Goal: Complete application form: Complete application form

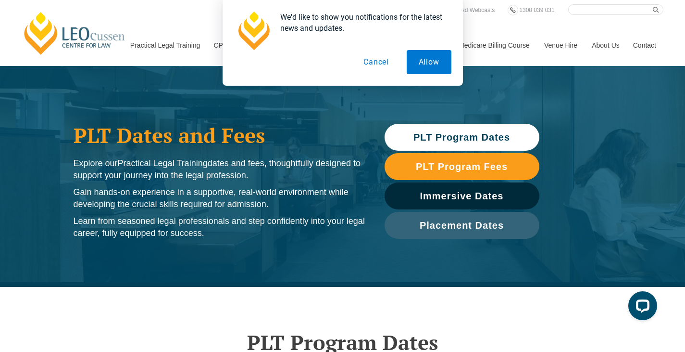
drag, startPoint x: 371, startPoint y: 62, endPoint x: 374, endPoint y: 68, distance: 7.1
click at [371, 62] on button "Cancel" at bounding box center [377, 62] width 50 height 24
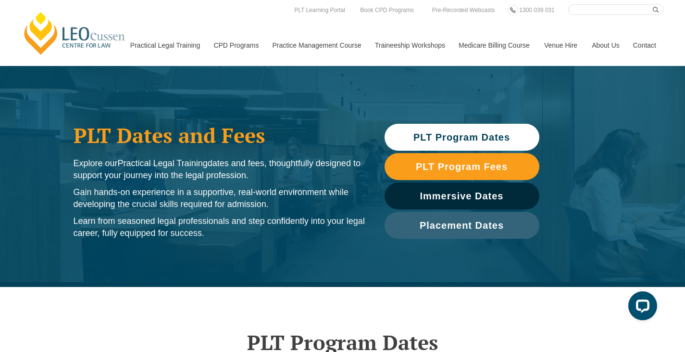
drag, startPoint x: 416, startPoint y: 112, endPoint x: 428, endPoint y: 119, distance: 13.6
click at [417, 113] on div "PLT Dates and Fees Explore our Practical Legal Training dates and fees, thought…" at bounding box center [342, 176] width 685 height 221
click at [428, 120] on div "PLT Program Dates PLT Program Fees Immersive Dates Placement Dates" at bounding box center [462, 181] width 164 height 125
click at [432, 135] on span "PLT Program Dates" at bounding box center [462, 137] width 97 height 10
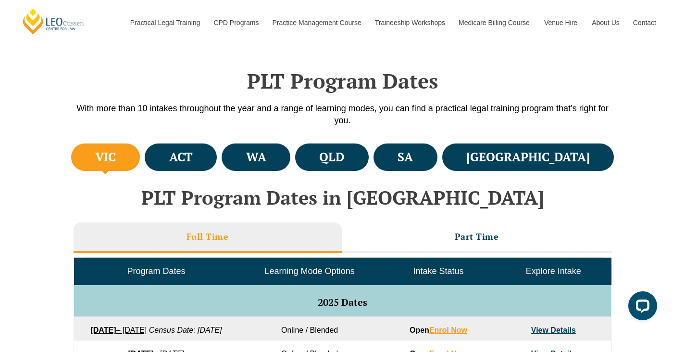
scroll to position [287, 0]
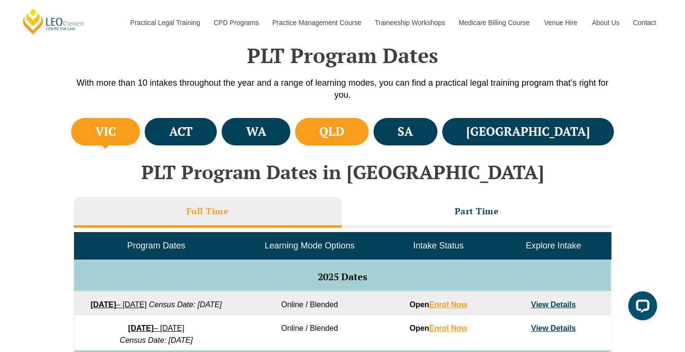
click at [344, 131] on h4 "QLD" at bounding box center [331, 132] width 25 height 16
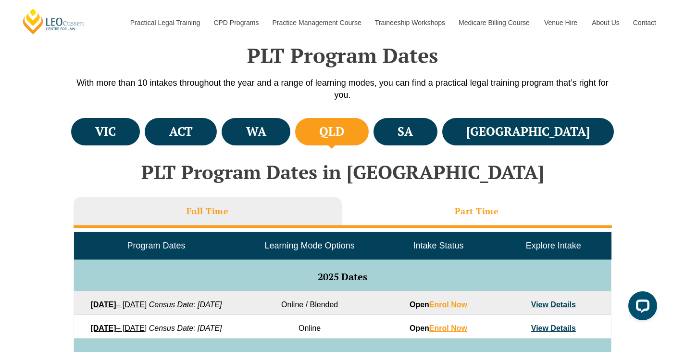
click at [429, 218] on li "Part Time" at bounding box center [477, 212] width 270 height 31
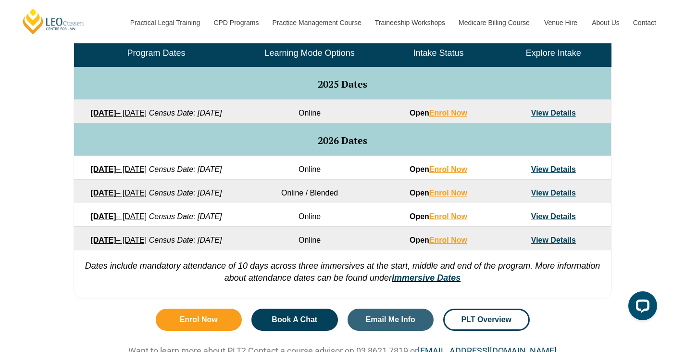
scroll to position [527, 0]
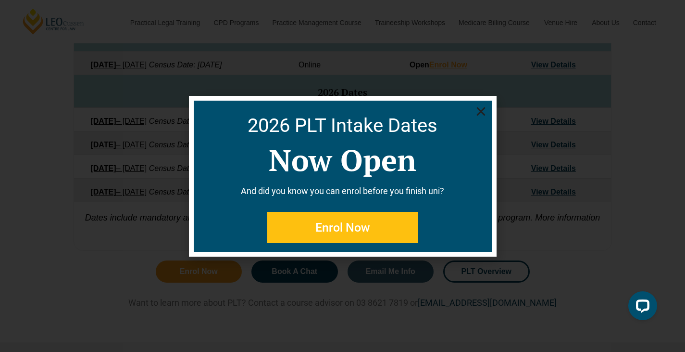
click at [481, 113] on icon "Close" at bounding box center [481, 111] width 12 height 12
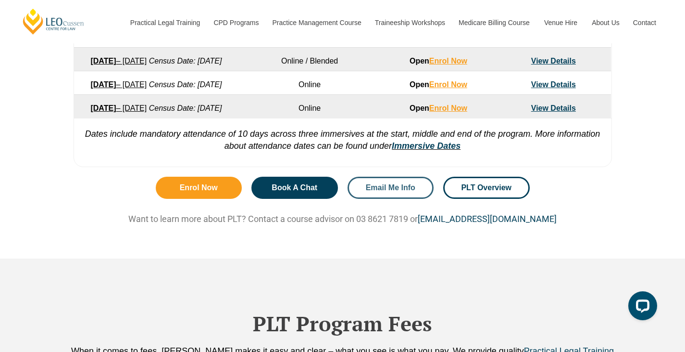
scroll to position [611, 0]
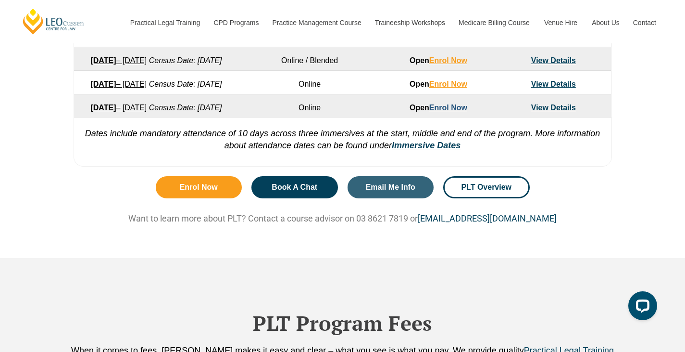
click at [447, 112] on link "Enrol Now" at bounding box center [448, 107] width 38 height 8
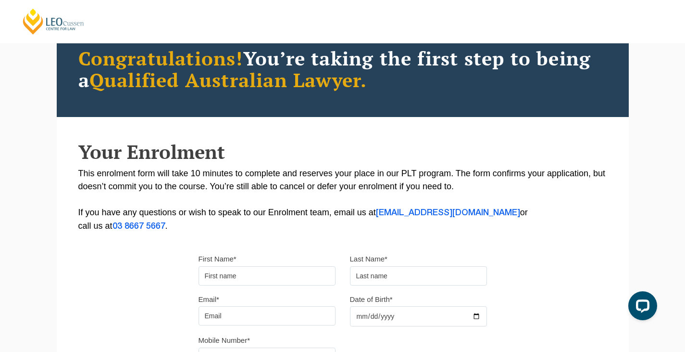
scroll to position [96, 0]
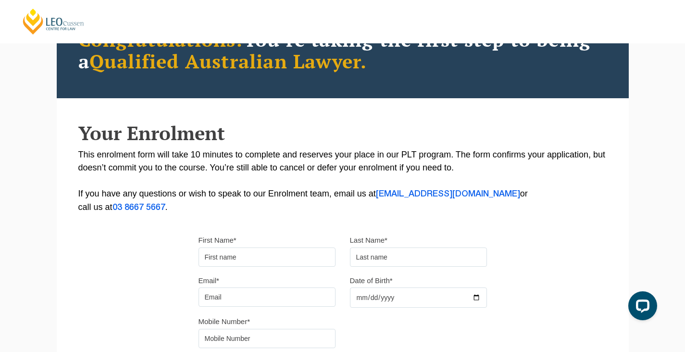
click at [270, 253] on input "First Name*" at bounding box center [267, 256] width 137 height 19
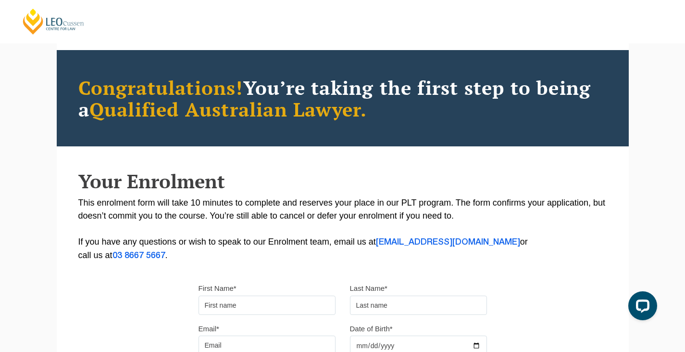
click at [299, 296] on input "First Name*" at bounding box center [267, 304] width 137 height 19
type input "Ella"
click at [437, 308] on input "text" at bounding box center [418, 304] width 137 height 19
click at [284, 347] on input "Email*" at bounding box center [267, 344] width 137 height 19
type input "ladybeetle42@outlook.com"
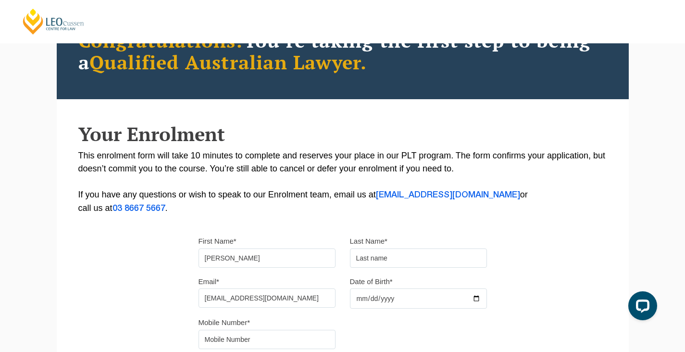
scroll to position [192, 0]
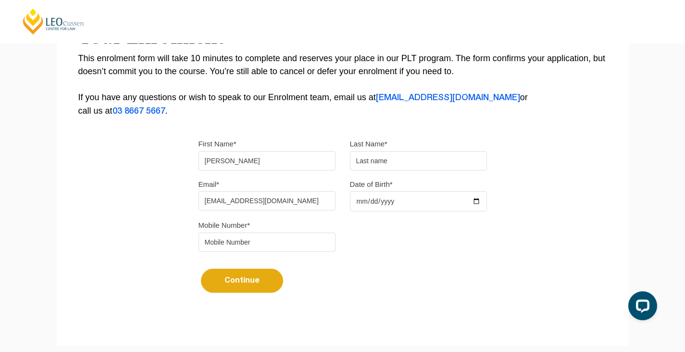
click at [397, 164] on input "text" at bounding box center [418, 160] width 137 height 19
type input "Flynn"
click at [393, 201] on input "Date of Birth*" at bounding box center [418, 201] width 137 height 20
click at [481, 200] on input "Date of Birth*" at bounding box center [418, 201] width 137 height 20
click at [475, 200] on input "Date of Birth*" at bounding box center [418, 201] width 137 height 20
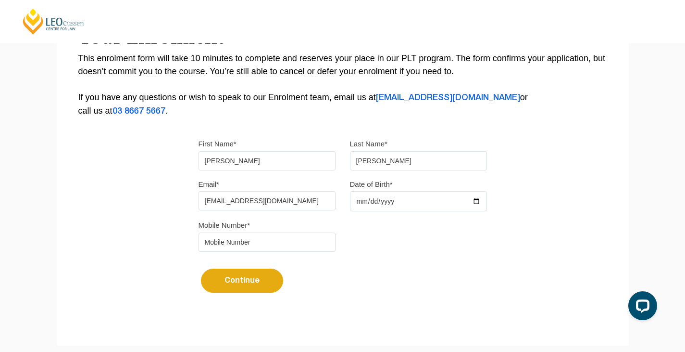
type input "2005-03-12"
click at [280, 238] on input "tel" at bounding box center [267, 241] width 137 height 19
type input "0490662234"
click at [246, 278] on button "Continue" at bounding box center [242, 280] width 82 height 24
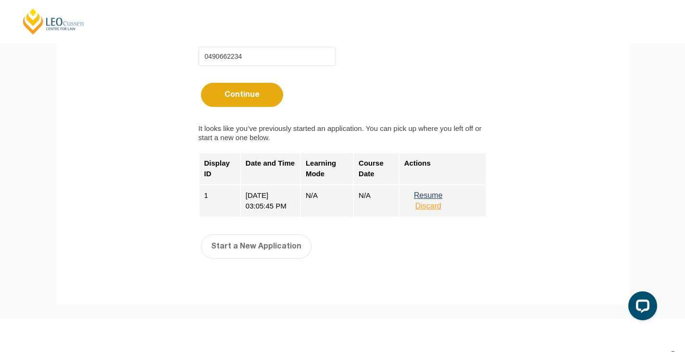
scroll to position [385, 0]
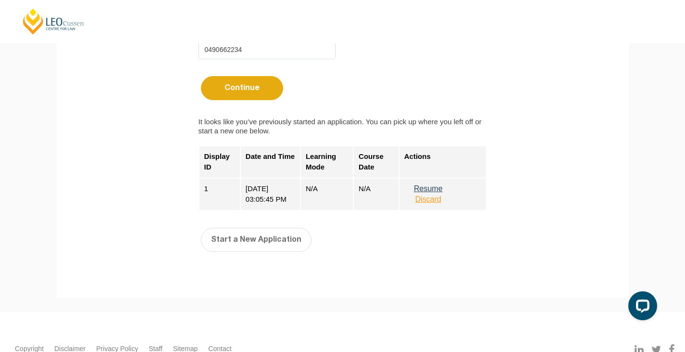
click at [435, 188] on button "Resume" at bounding box center [428, 188] width 48 height 9
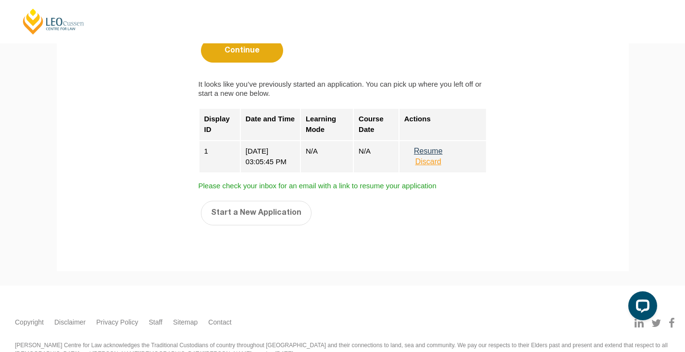
scroll to position [460, 0]
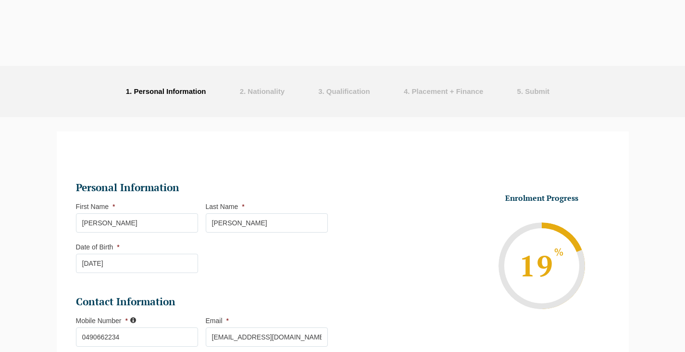
select select
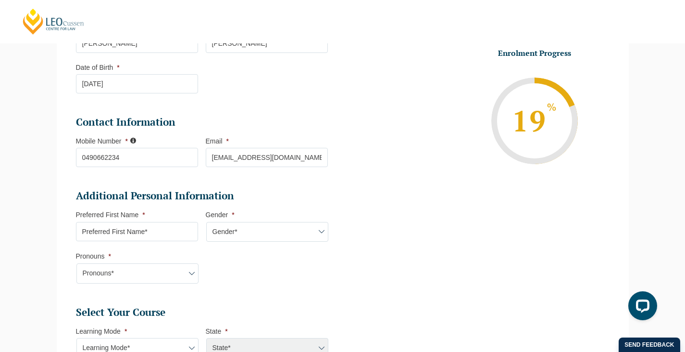
click at [164, 229] on input "Preferred First Name *" at bounding box center [137, 231] width 122 height 19
type input "[PERSON_NAME]"
click at [297, 230] on select "Gender* [DEMOGRAPHIC_DATA] [DEMOGRAPHIC_DATA] [DEMOGRAPHIC_DATA] [DEMOGRAPHIC_D…" at bounding box center [267, 232] width 122 height 20
select select "[DEMOGRAPHIC_DATA]"
click at [206, 222] on select "Gender* [DEMOGRAPHIC_DATA] [DEMOGRAPHIC_DATA] [DEMOGRAPHIC_DATA] [DEMOGRAPHIC_D…" at bounding box center [267, 232] width 122 height 20
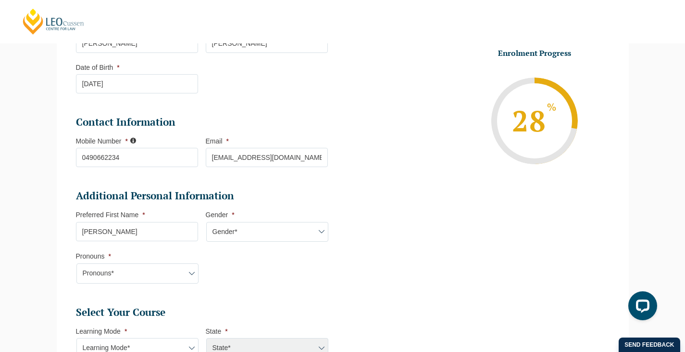
click at [154, 268] on select "Pronouns* She/Her/Hers He/Him/His They/Them/Theirs Other Prefer not to disclose" at bounding box center [137, 273] width 122 height 20
select select "She/Her/Hers"
click at [76, 263] on select "Pronouns* She/Her/Hers He/Him/His They/Them/Theirs Other Prefer not to disclose" at bounding box center [137, 273] width 122 height 20
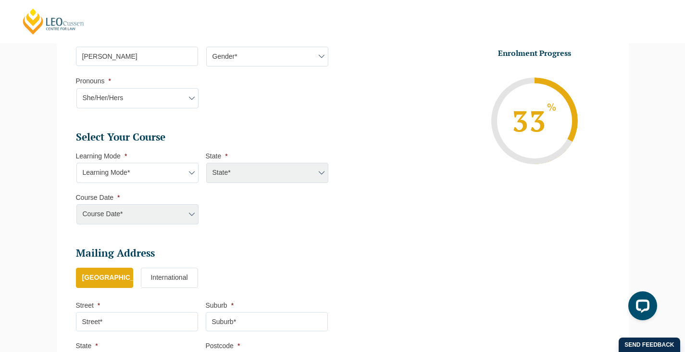
scroll to position [372, 0]
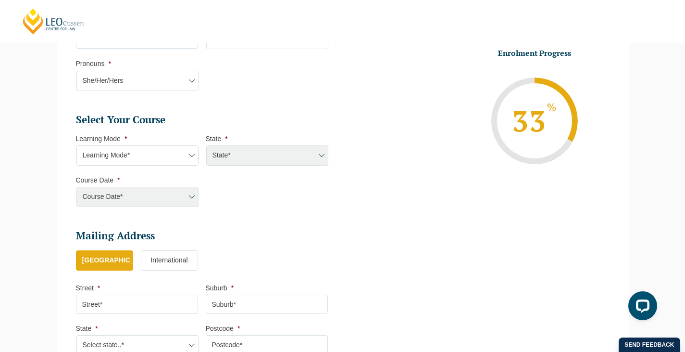
click at [158, 157] on select "Learning Mode* Online Full Time Learning Online Part Time Learning Blended Full…" at bounding box center [137, 155] width 122 height 20
select select "Online Part Time Learning"
click at [76, 145] on select "Learning Mode* Online Full Time Learning Online Part Time Learning Blended Full…" at bounding box center [137, 155] width 122 height 20
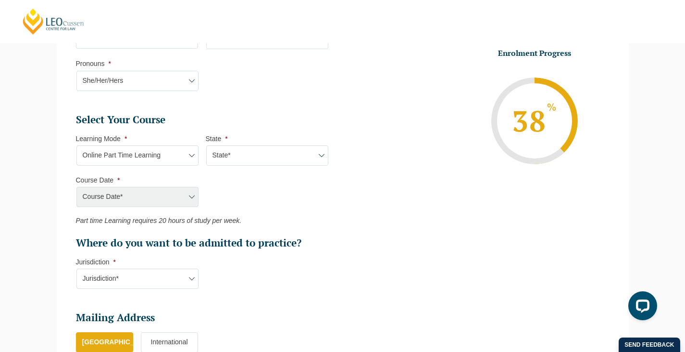
click at [229, 158] on select "State* National (ACT/NSW, VIC, QLD, SA, WA)" at bounding box center [267, 155] width 122 height 20
select select "National (ACT/NSW, VIC, QLD, SA, WA)"
click at [206, 145] on select "State* National (ACT/NSW, VIC, QLD, SA, WA)" at bounding box center [267, 155] width 122 height 20
click at [128, 192] on select "Course Date* September 2025 (08-Sep-2025 to 17-Apr-2026) January 2026 (27-Jan-2…" at bounding box center [137, 197] width 122 height 20
select select "September 2026 (07-Sep-2026 to 16-Apr-2027)"
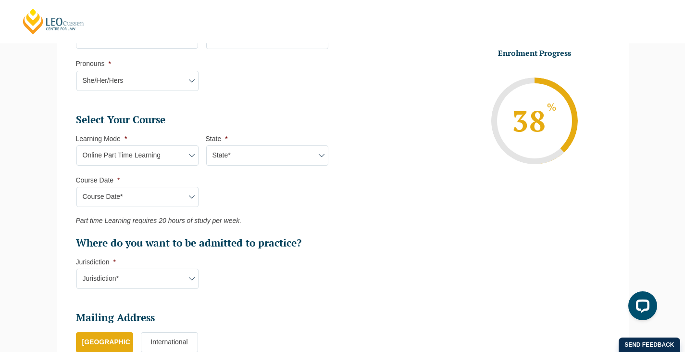
click at [76, 187] on select "Course Date* September 2025 (08-Sep-2025 to 17-Apr-2026) January 2026 (27-Jan-2…" at bounding box center [137, 197] width 122 height 20
type input "Intake 09 September 2026 PT"
type input "Practical Legal Training (NAT)"
select select "NAT PLT (SEP) 2026 Part Time Online"
click at [161, 277] on select "Jurisdiction* VIC ACT/NSW SA WA QLD" at bounding box center [137, 278] width 122 height 20
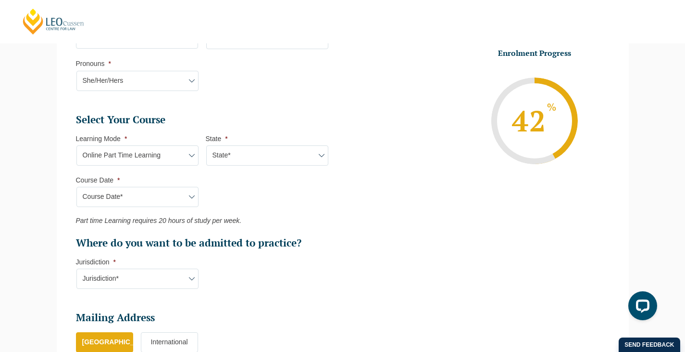
select select "QLD"
click at [76, 268] on select "Jurisdiction* VIC ACT/NSW SA WA QLD" at bounding box center [137, 278] width 122 height 20
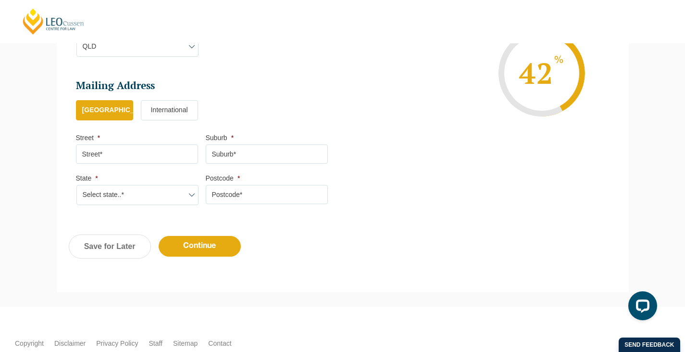
scroll to position [612, 0]
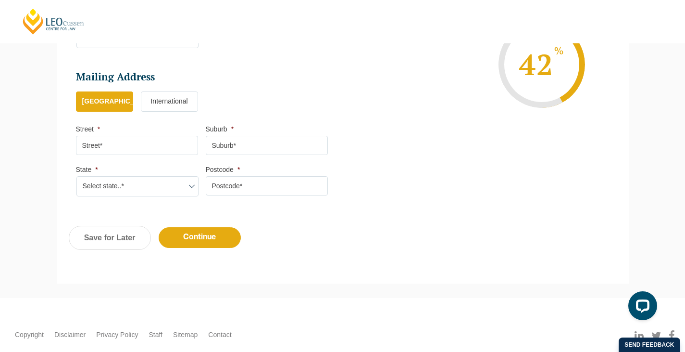
click at [147, 146] on input "Street *" at bounding box center [137, 145] width 122 height 19
type input "Moonarie Street"
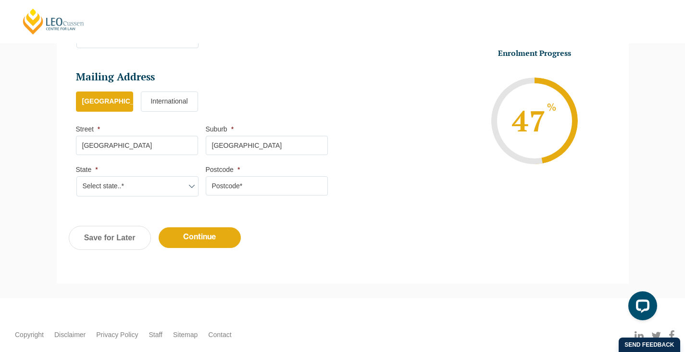
type input "Sunnybank Hills"
click at [85, 147] on input "Moonarie Street" at bounding box center [137, 145] width 122 height 19
type input "18 Moonarie Street"
click at [145, 184] on select "Select state..* VIC WA QLD SA NSW NT ACT TAS" at bounding box center [137, 186] width 122 height 20
select select "QLD"
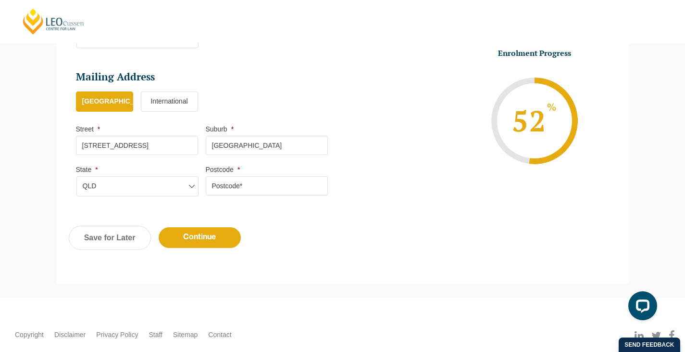
click at [76, 176] on select "Select state..* VIC WA QLD SA NSW NT ACT TAS" at bounding box center [137, 186] width 122 height 20
click at [216, 197] on li "Mailing Address Mailing Country * Australia International Street * 18 Moonarie …" at bounding box center [206, 138] width 260 height 136
click at [225, 186] on input "Postcode *" at bounding box center [267, 185] width 122 height 19
type input "4109"
click at [214, 239] on input "Continue" at bounding box center [200, 237] width 82 height 21
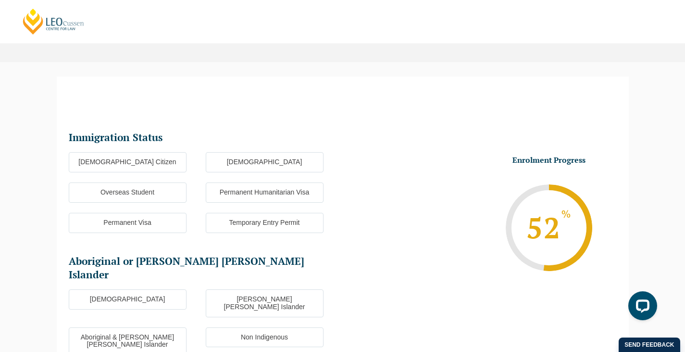
scroll to position [37, 0]
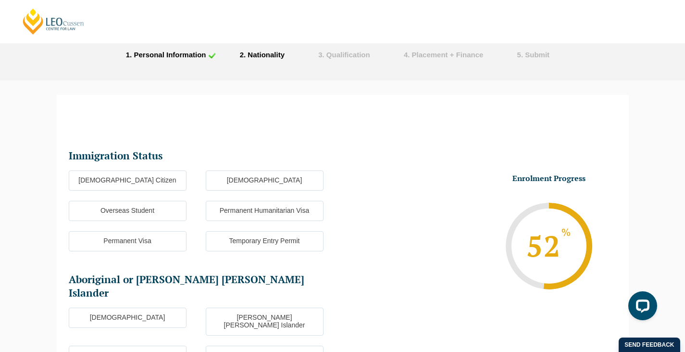
click at [159, 176] on label "Australian Citizen" at bounding box center [128, 180] width 118 height 20
click at [0, 0] on input "Australian Citizen" at bounding box center [0, 0] width 0 height 0
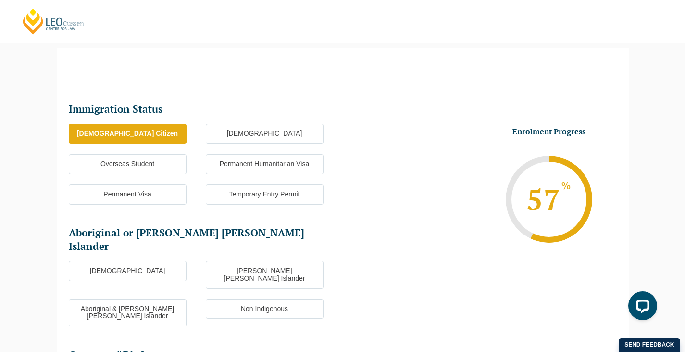
scroll to position [181, 0]
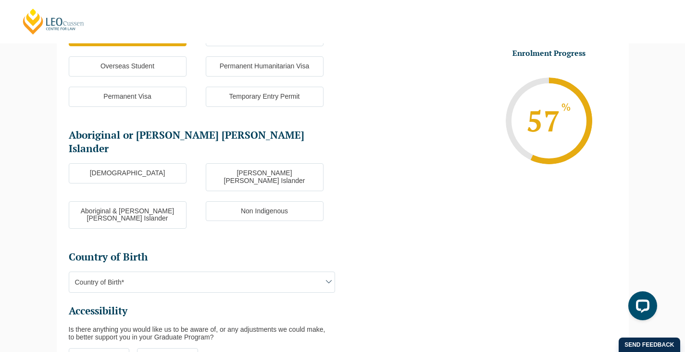
click at [240, 201] on label "Non Indigenous" at bounding box center [265, 211] width 118 height 20
click at [0, 0] on input "Non Indigenous" at bounding box center [0, 0] width 0 height 0
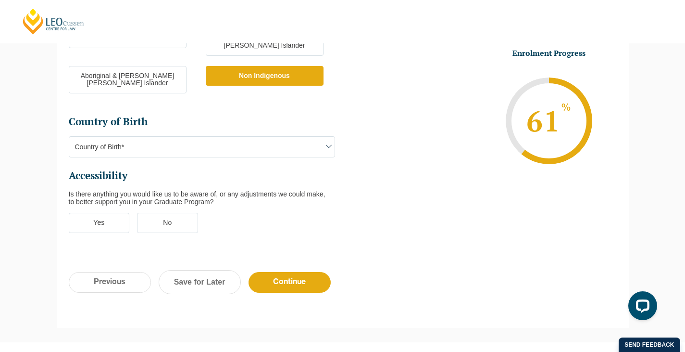
scroll to position [325, 0]
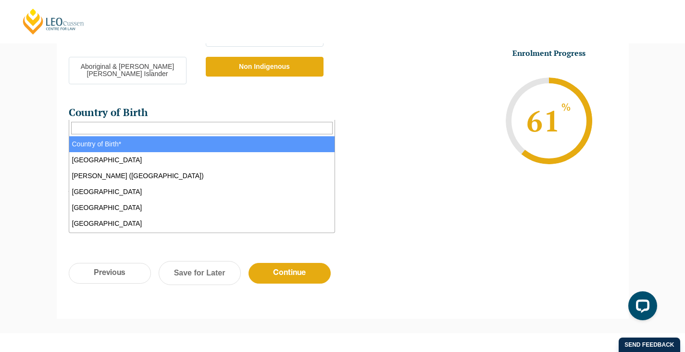
click at [144, 127] on span "Country of Birth*" at bounding box center [201, 137] width 265 height 20
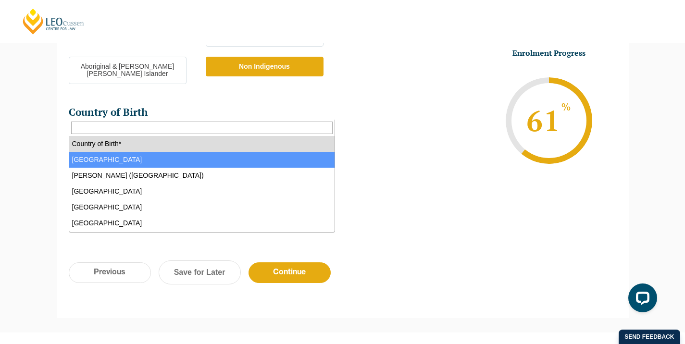
select select "Australia 1101"
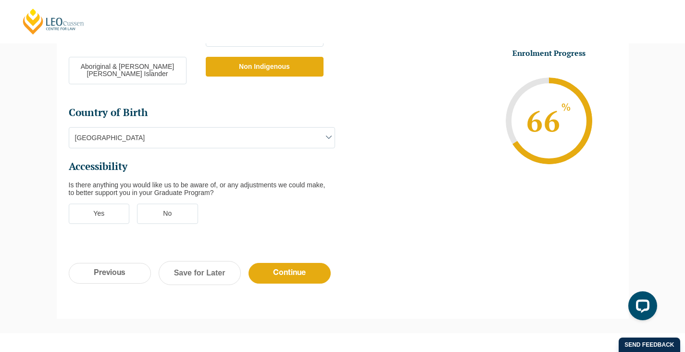
click at [145, 203] on label "No" at bounding box center [167, 213] width 61 height 20
click at [0, 0] on input "No" at bounding box center [0, 0] width 0 height 0
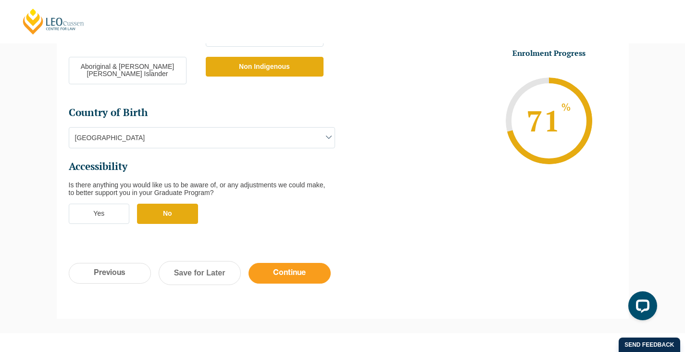
click at [304, 263] on input "Continue" at bounding box center [290, 273] width 82 height 21
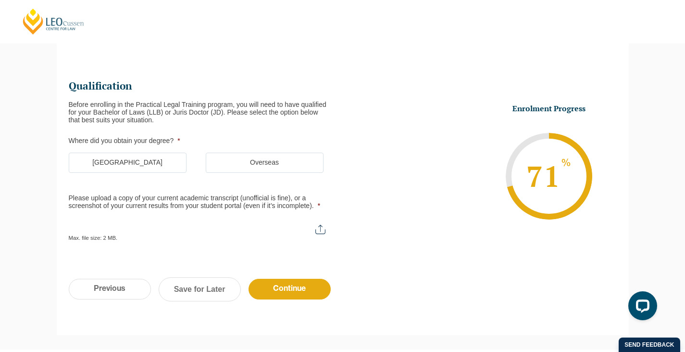
scroll to position [83, 0]
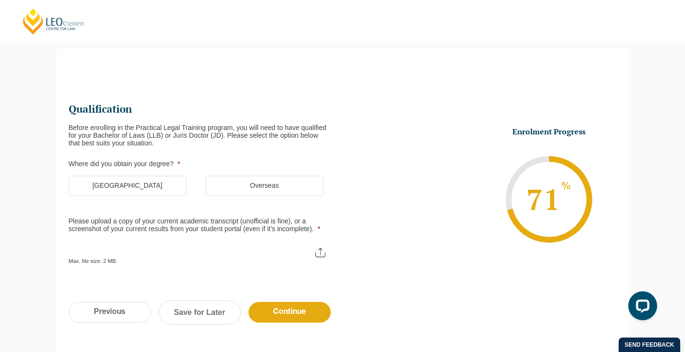
click at [132, 187] on label "Australia" at bounding box center [128, 186] width 118 height 20
click at [0, 0] on input "Australia" at bounding box center [0, 0] width 0 height 0
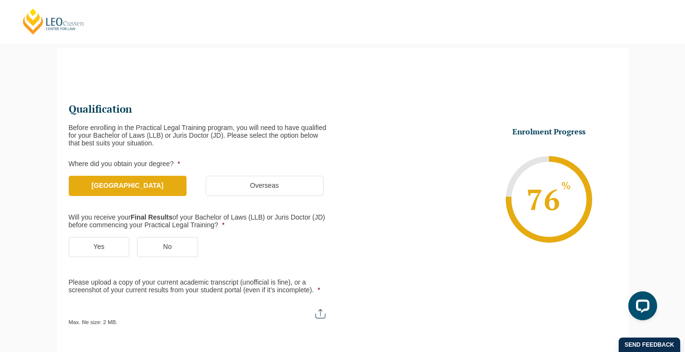
click at [175, 238] on label "No" at bounding box center [167, 247] width 61 height 20
click at [0, 0] on input "No" at bounding box center [0, 0] width 0 height 0
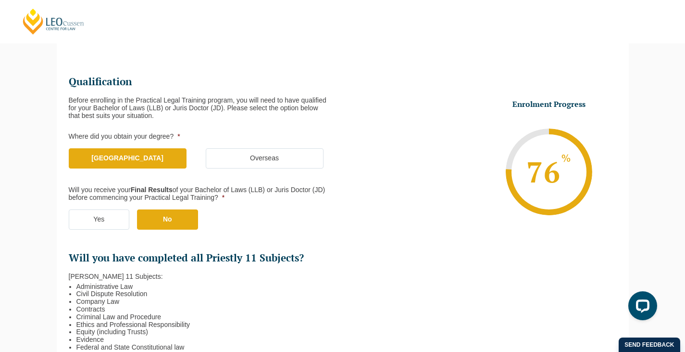
scroll to position [179, 0]
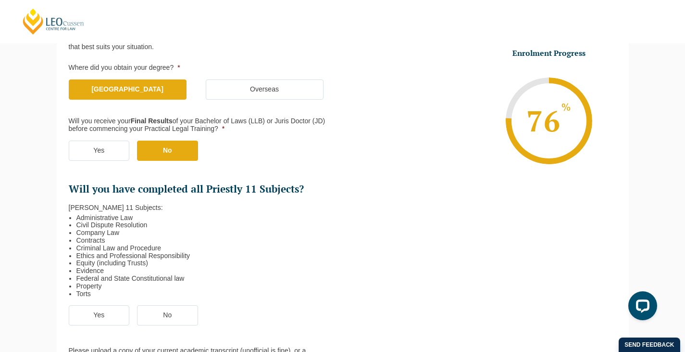
click at [105, 302] on ul "Qualification Before enrolling in the Practical Legal Training program, you wil…" at bounding box center [206, 199] width 274 height 387
click at [110, 313] on label "Yes" at bounding box center [99, 315] width 61 height 20
click at [0, 0] on input "Yes" at bounding box center [0, 0] width 0 height 0
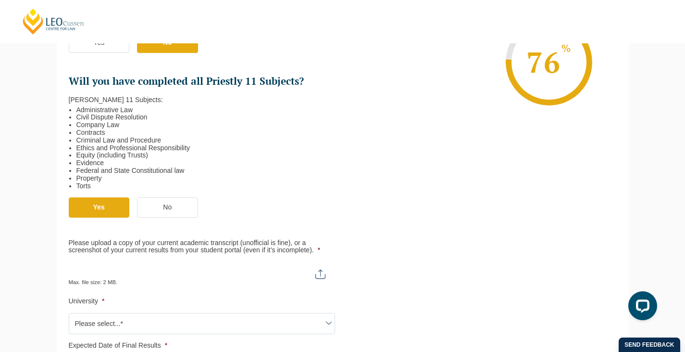
scroll to position [324, 0]
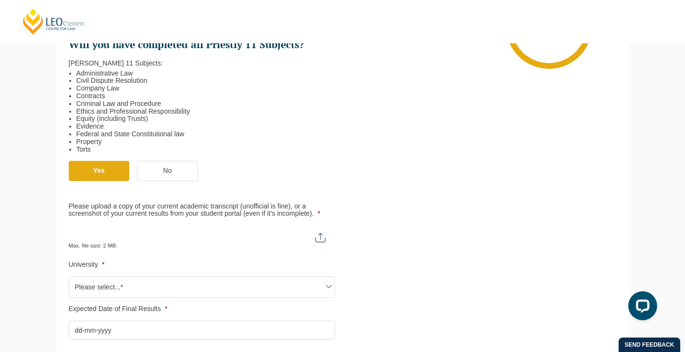
click at [318, 239] on input "Please upload a copy of your current academic transcript (unofficial is fine), …" at bounding box center [202, 233] width 266 height 16
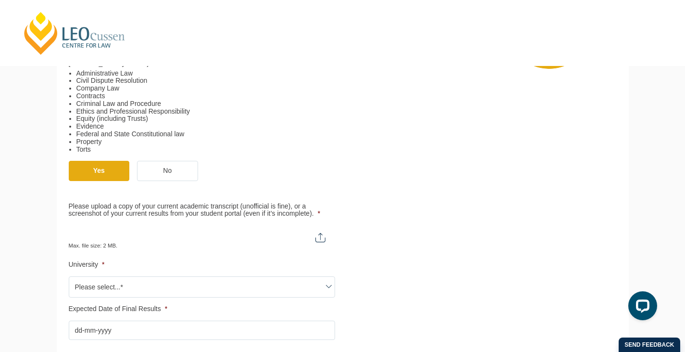
click at [290, 237] on input "Please upload a copy of your current academic transcript (unofficial is fine), …" at bounding box center [202, 233] width 266 height 16
type input "C:\fakepath\Ella Flynn academic transcript Trimester 1 2025.pdf"
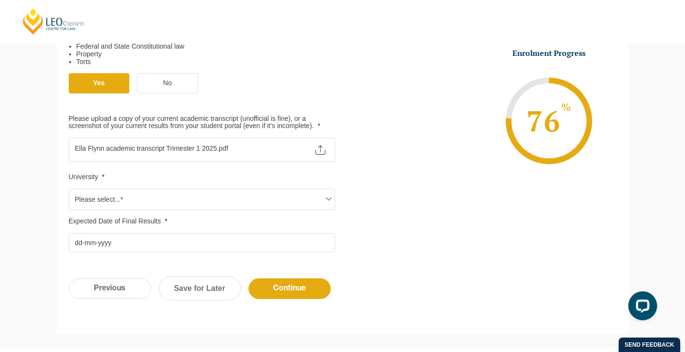
scroll to position [468, 0]
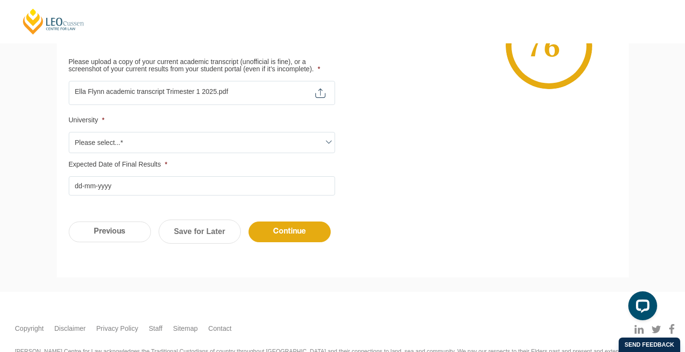
click at [158, 138] on span "Please select...*" at bounding box center [201, 142] width 265 height 20
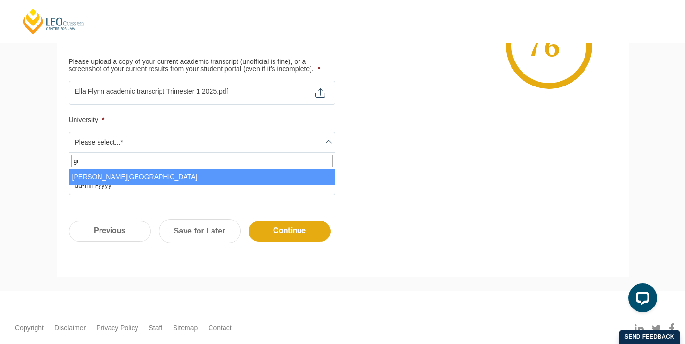
type input "gr"
select select "Griffith University"
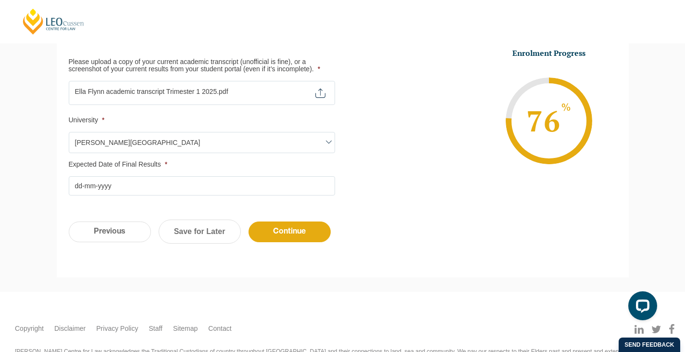
click at [145, 185] on input "Expected Date of Final Results *" at bounding box center [202, 185] width 266 height 19
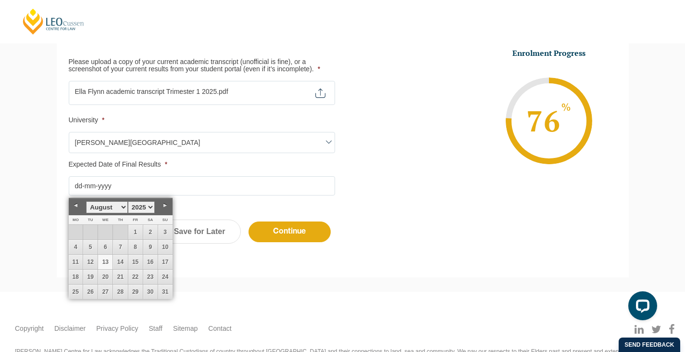
click at [123, 205] on select "January February March April May June July August September October November De…" at bounding box center [106, 207] width 41 height 12
click at [147, 200] on div "January February March April May June July August September October November De…" at bounding box center [121, 206] width 104 height 16
click at [148, 205] on select "1925 1926 1927 1928 1929 1930 1931 1932 1933 1934 1935 1936 1937 1938 1939 1940…" at bounding box center [141, 207] width 27 height 12
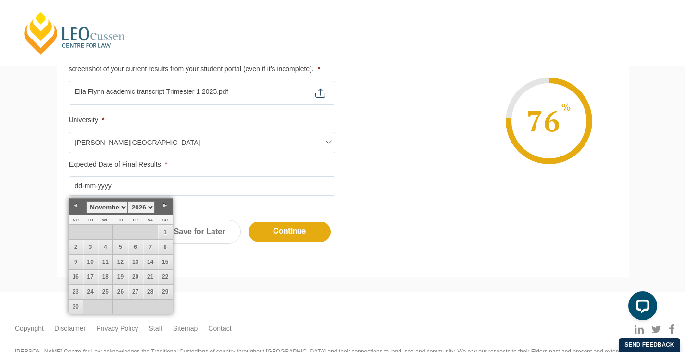
click at [397, 189] on li "Enrolment Progress 76 % Form Progress Download Course Guide enrolment@leocussen…" at bounding box center [480, 120] width 274 height 145
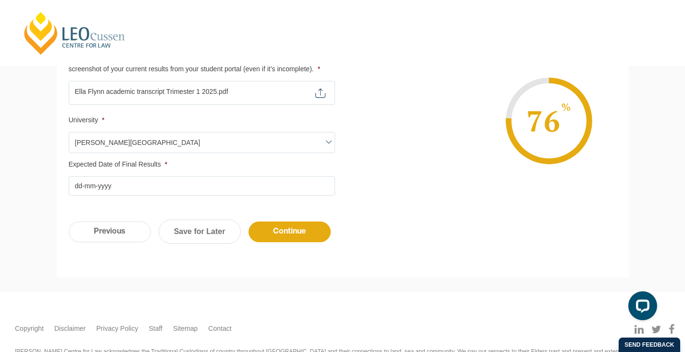
click at [195, 185] on input "Expected Date of Final Results *" at bounding box center [202, 185] width 266 height 19
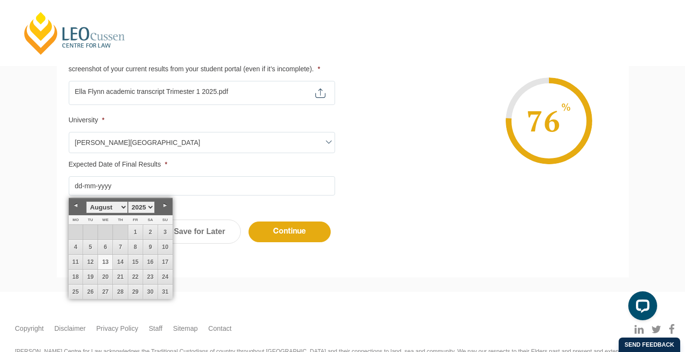
click at [112, 207] on select "January February March April May June July August September October November De…" at bounding box center [106, 207] width 41 height 12
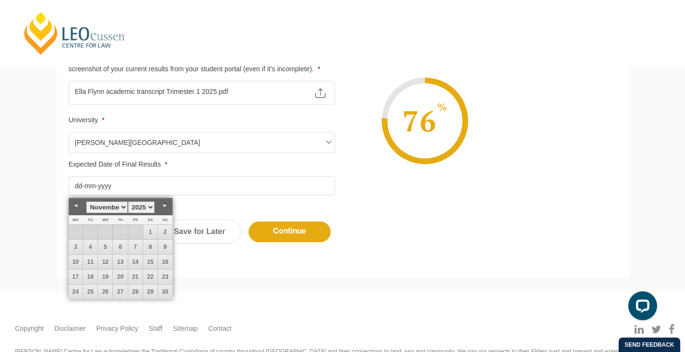
click at [119, 207] on select "January February March April May June July August September October November De…" at bounding box center [106, 207] width 41 height 12
click at [150, 208] on select "1925 1926 1927 1928 1929 1930 1931 1932 1933 1934 1935 1936 1937 1938 1939 1940…" at bounding box center [141, 207] width 27 height 12
drag, startPoint x: 104, startPoint y: 243, endPoint x: 111, endPoint y: 239, distance: 7.5
click at [104, 243] on link "4" at bounding box center [105, 246] width 14 height 14
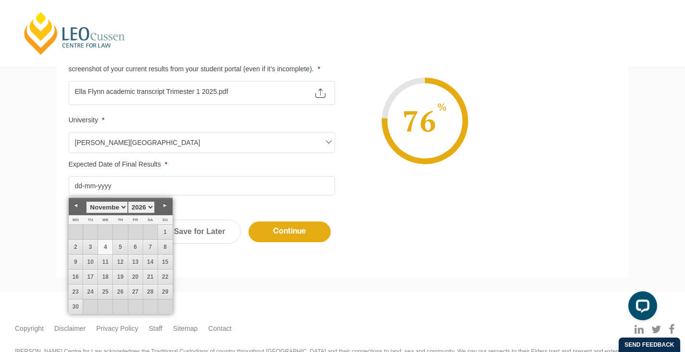
type input "04-11-2026"
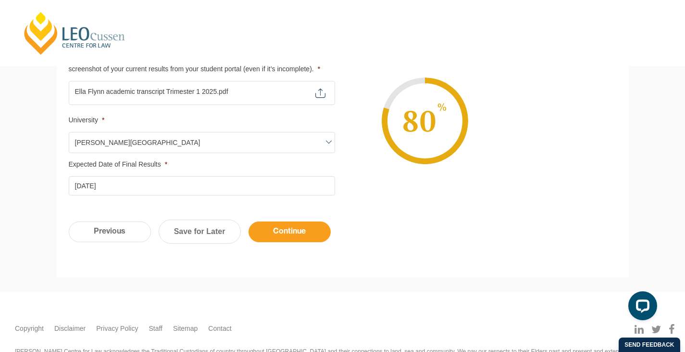
click at [295, 231] on input "Continue" at bounding box center [290, 231] width 82 height 21
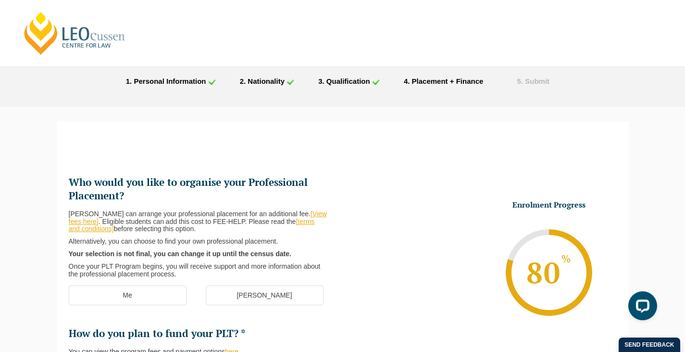
scroll to position [0, 0]
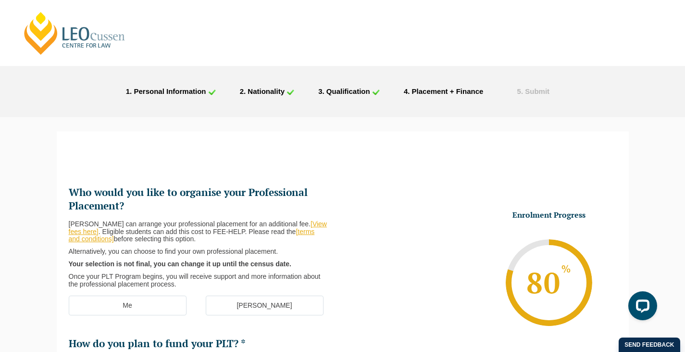
click at [163, 301] on label "Me" at bounding box center [128, 305] width 118 height 20
click at [0, 0] on input "Me" at bounding box center [0, 0] width 0 height 0
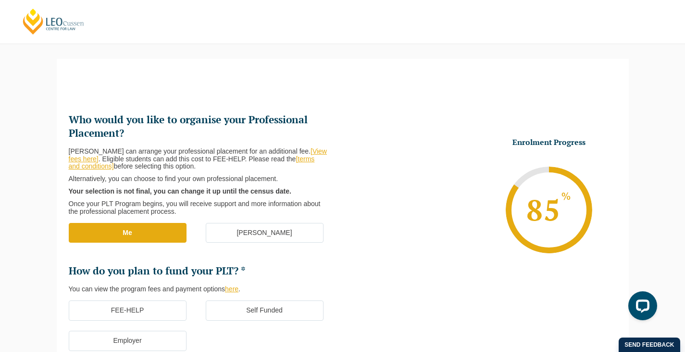
scroll to position [144, 0]
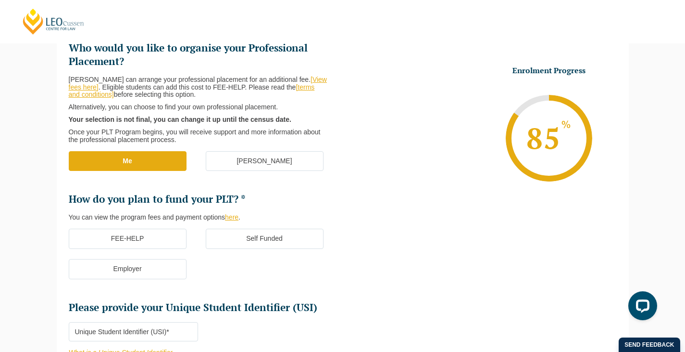
click at [262, 246] on label "Self Funded" at bounding box center [265, 238] width 118 height 20
click at [0, 0] on input "Self Funded" at bounding box center [0, 0] width 0 height 0
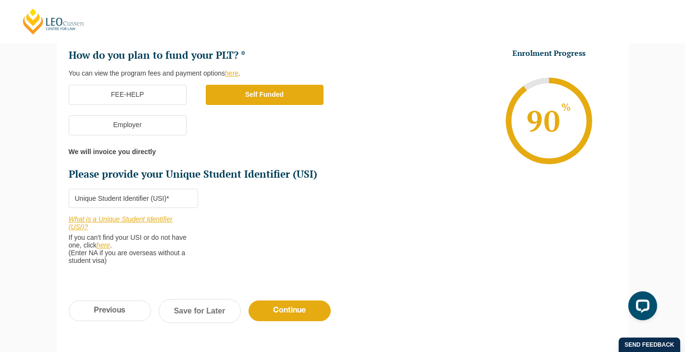
scroll to position [289, 0]
click at [184, 195] on input "Please provide your Unique Student Identifier (USI) *" at bounding box center [133, 197] width 129 height 19
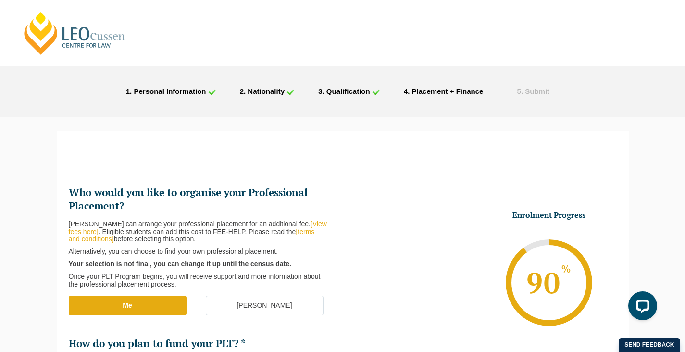
scroll to position [0, 0]
click at [170, 90] on span ". Personal Information" at bounding box center [168, 91] width 76 height 8
click at [273, 88] on span ". Nationality" at bounding box center [264, 91] width 41 height 8
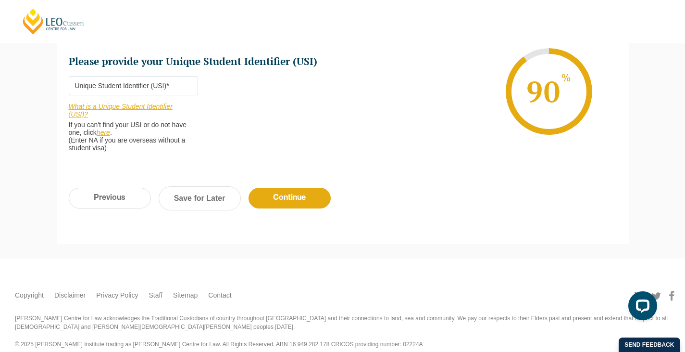
scroll to position [412, 0]
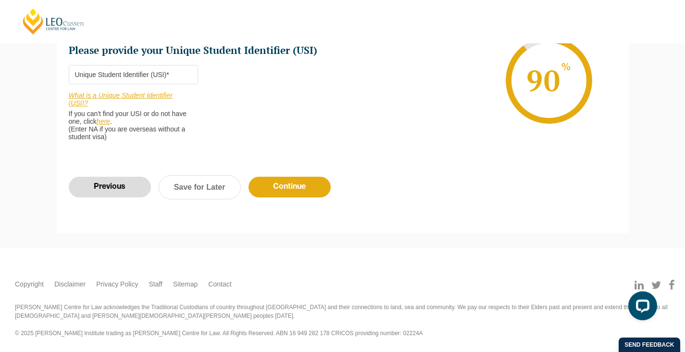
click at [123, 191] on input "Previous" at bounding box center [110, 186] width 82 height 21
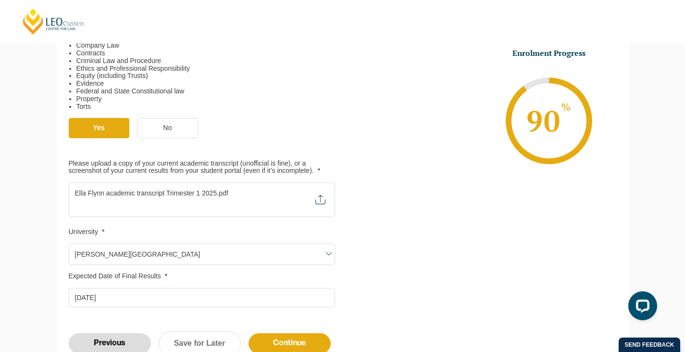
scroll to position [516, 0]
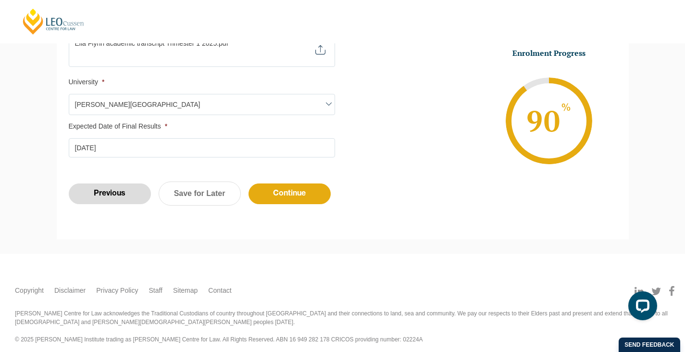
click at [118, 199] on input "Previous" at bounding box center [110, 193] width 82 height 21
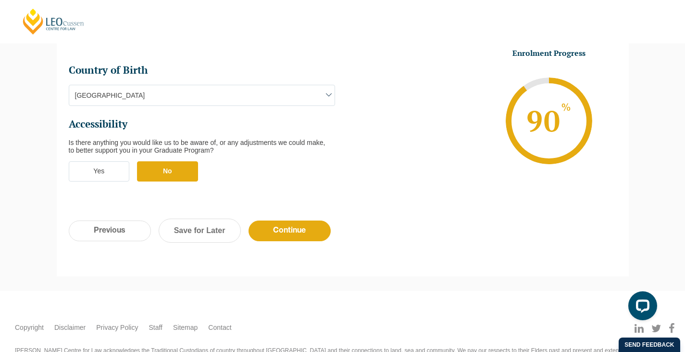
scroll to position [382, 0]
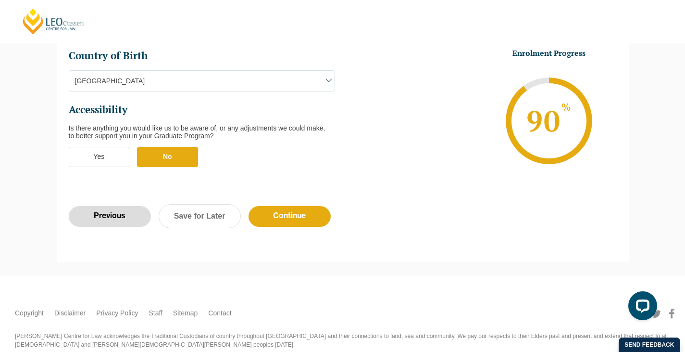
click at [111, 206] on input "Previous" at bounding box center [110, 216] width 82 height 21
select select "Online Part Time Learning"
select select "National (ACT/NSW, VIC, QLD, SA, WA)"
select select
select select "September 2026 (07-Sep-2026 to 16-Apr-2027)"
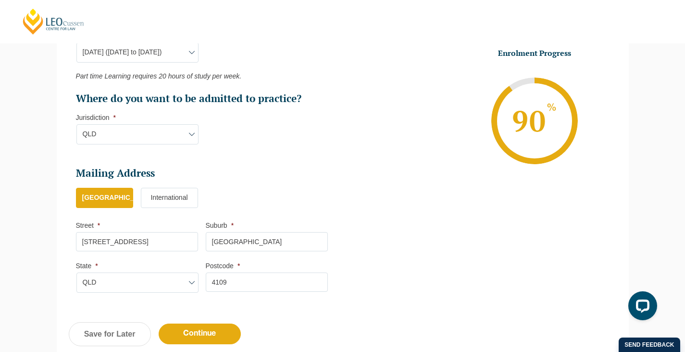
scroll to position [663, 0]
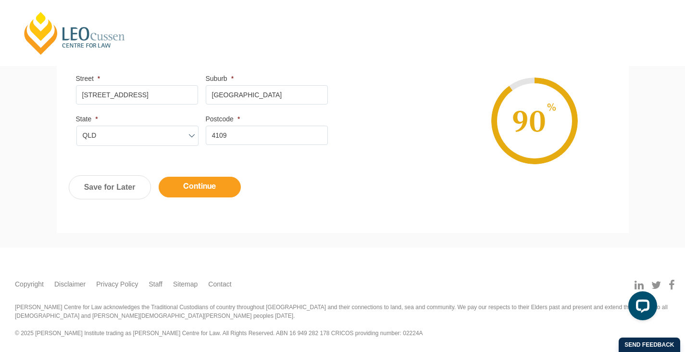
click at [185, 189] on input "Continue" at bounding box center [200, 186] width 82 height 21
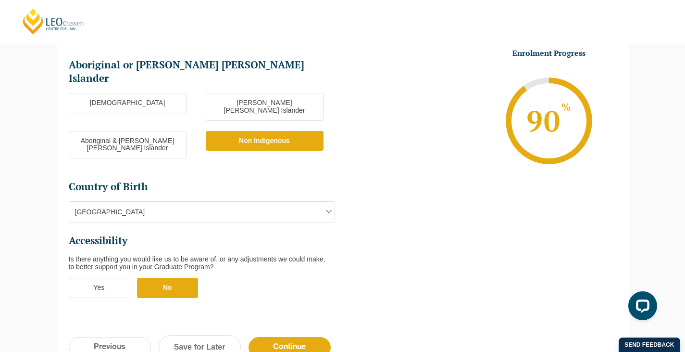
scroll to position [324, 0]
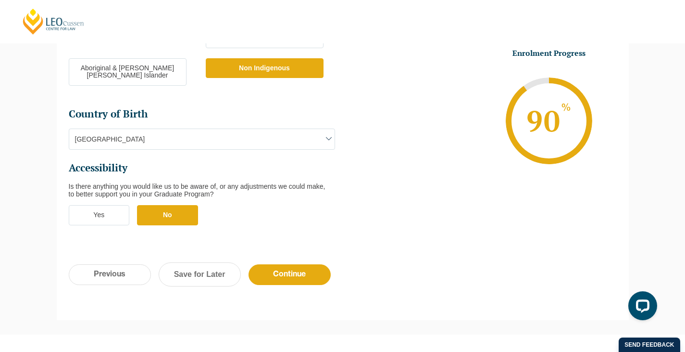
click at [292, 261] on div "Previous Continue Save for Later" at bounding box center [343, 278] width 572 height 53
click at [289, 264] on input "Continue" at bounding box center [290, 274] width 82 height 21
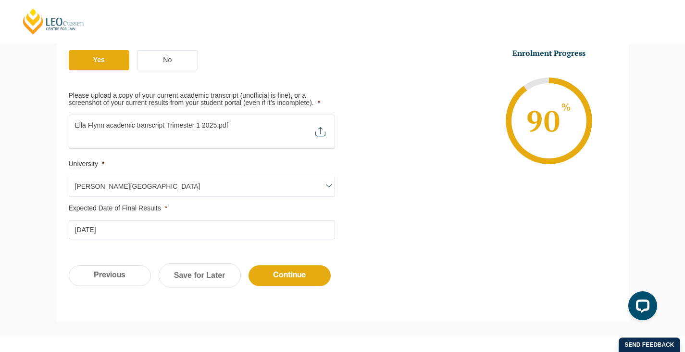
scroll to position [468, 0]
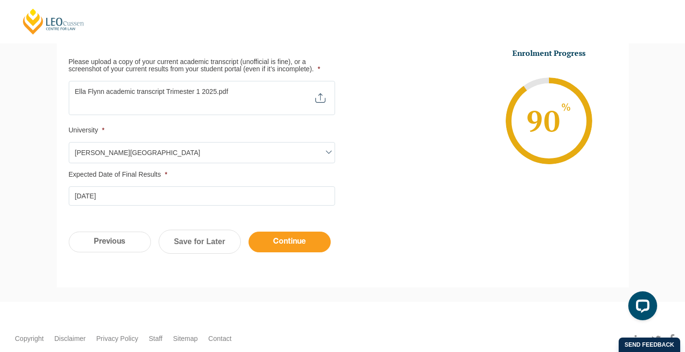
click at [309, 236] on input "Continue" at bounding box center [290, 241] width 82 height 21
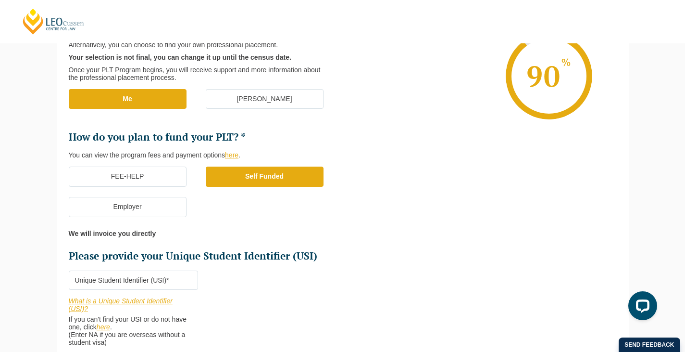
scroll to position [324, 0]
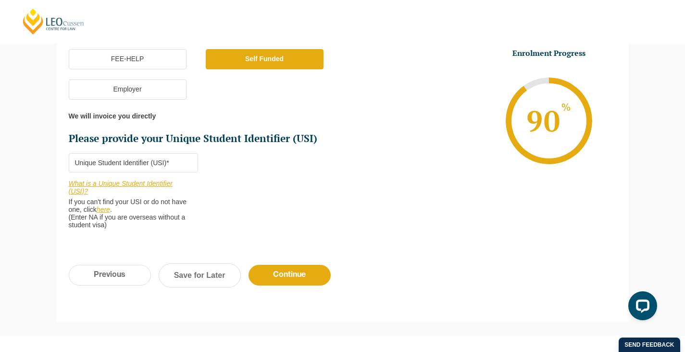
click at [152, 165] on input "Please provide your Unique Student Identifier (USI) *" at bounding box center [133, 162] width 129 height 19
paste input "9TEBWYAPU9"
type input "9TEBWYAPU9"
click at [299, 247] on div "Who would you like to organise your Professional Placement? Leo Cussen can arra…" at bounding box center [343, 37] width 572 height 431
click at [307, 277] on input "Continue" at bounding box center [290, 274] width 82 height 21
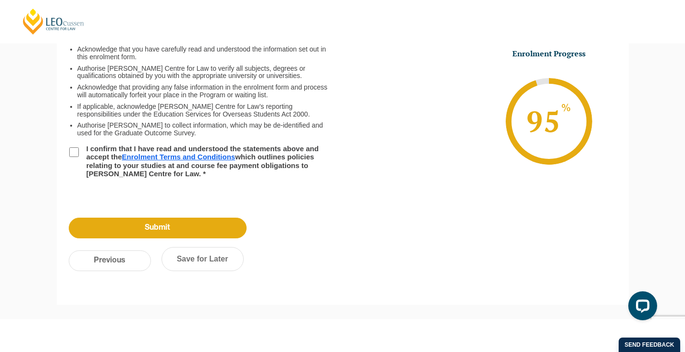
scroll to position [0, 0]
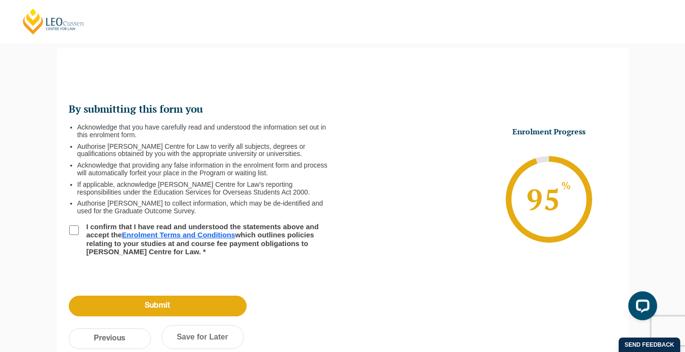
click at [76, 233] on input "I confirm that I have read and understood the statements above and accept the E…" at bounding box center [74, 230] width 10 height 10
checkbox input "true"
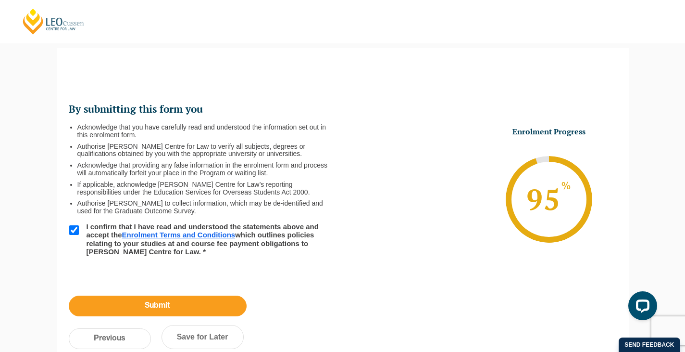
click at [136, 304] on input "Submit" at bounding box center [158, 305] width 178 height 21
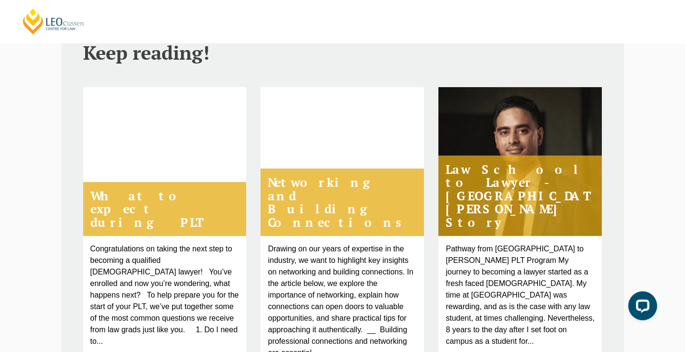
scroll to position [625, 0]
